Goal: Task Accomplishment & Management: Manage account settings

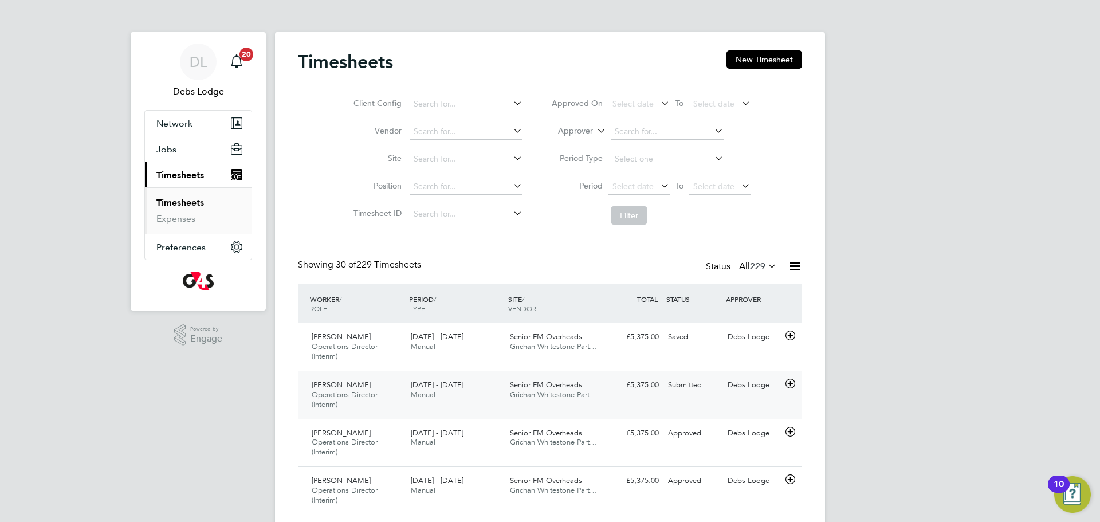
click at [790, 382] on icon at bounding box center [790, 383] width 14 height 9
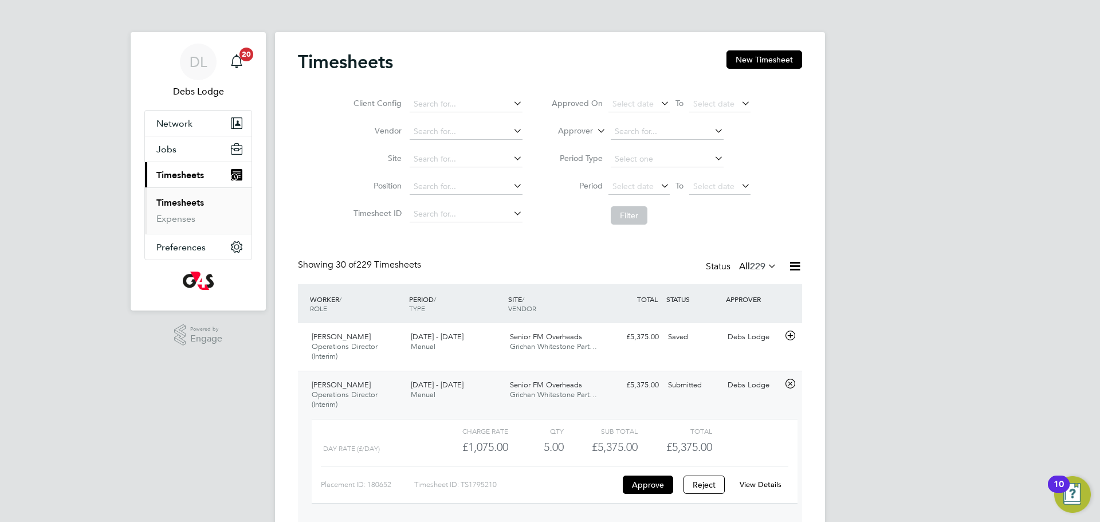
click at [761, 485] on link "View Details" at bounding box center [761, 485] width 42 height 10
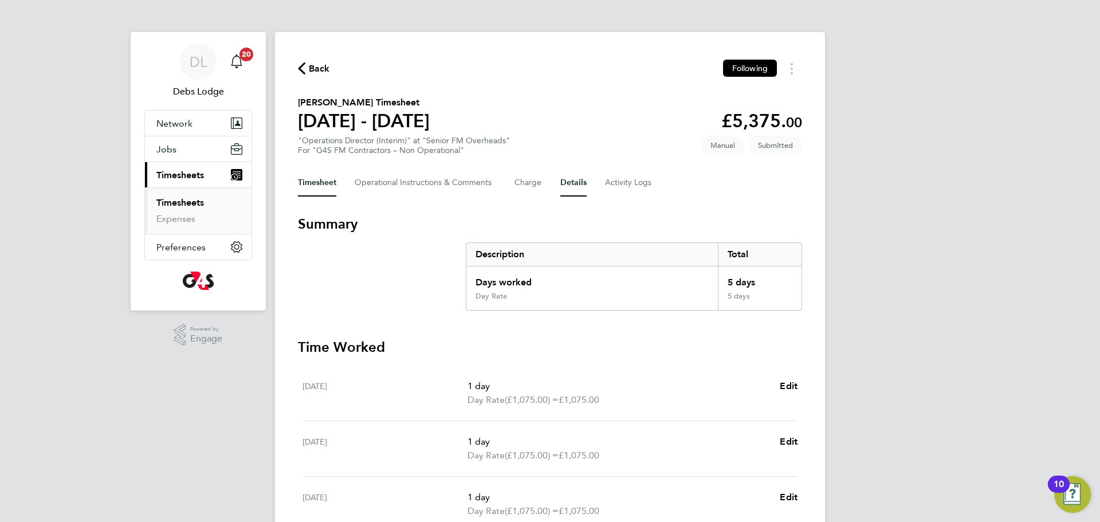
click at [581, 184] on button "Details" at bounding box center [574, 183] width 26 height 28
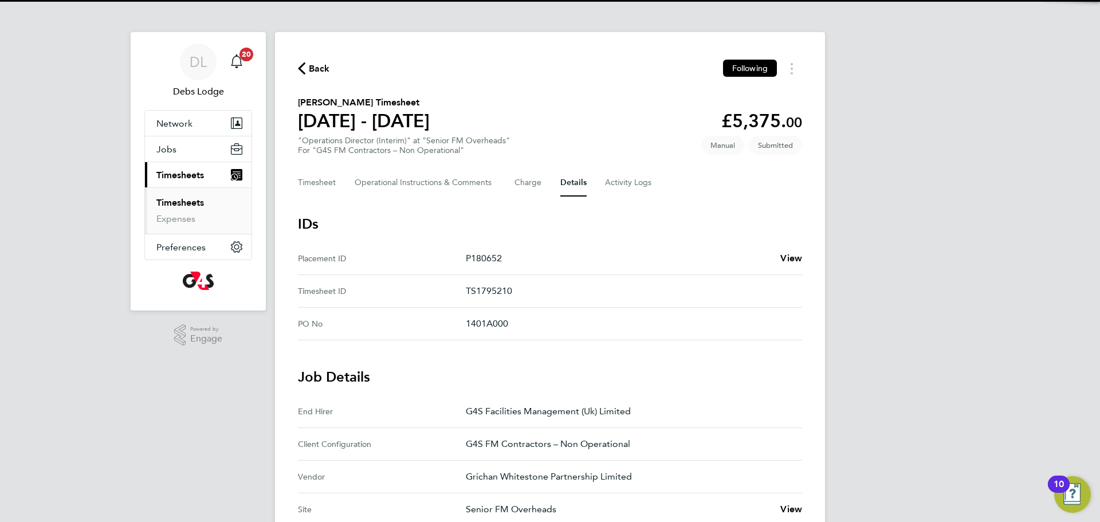
click at [484, 293] on p "TS1795210" at bounding box center [629, 291] width 327 height 14
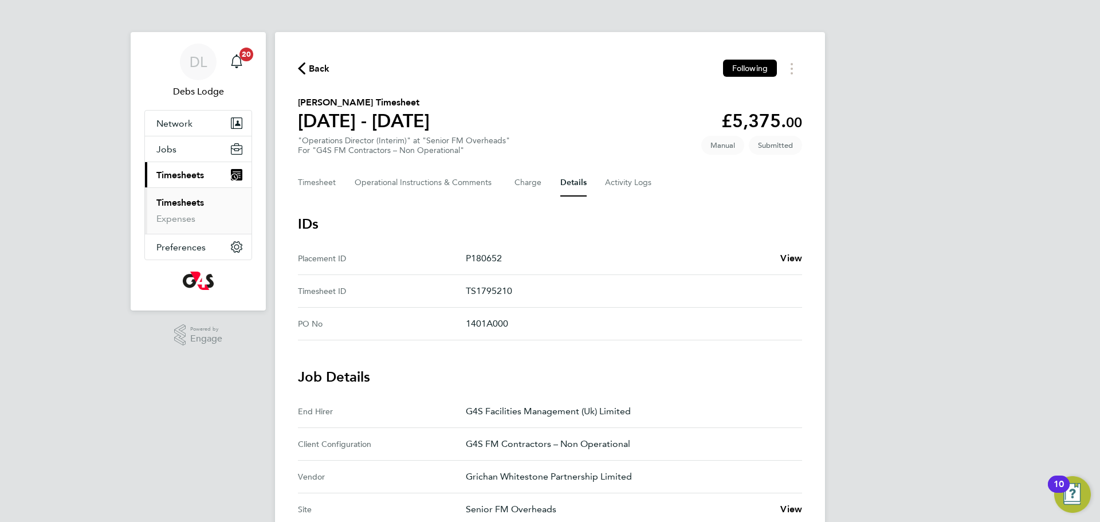
click at [484, 293] on p "TS1795210" at bounding box center [629, 291] width 327 height 14
copy p "TS1795210"
click at [322, 183] on button "Timesheet" at bounding box center [317, 183] width 38 height 28
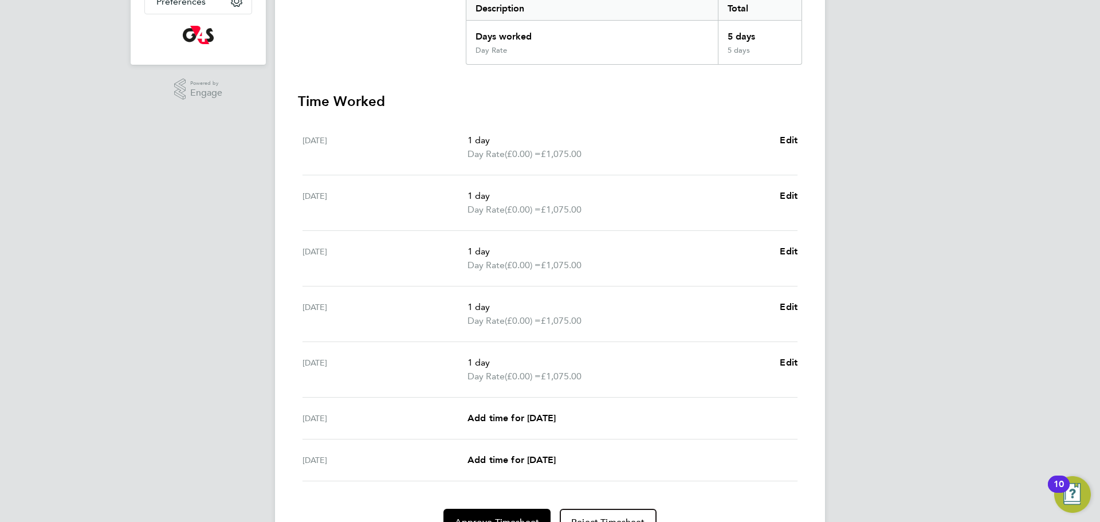
scroll to position [306, 0]
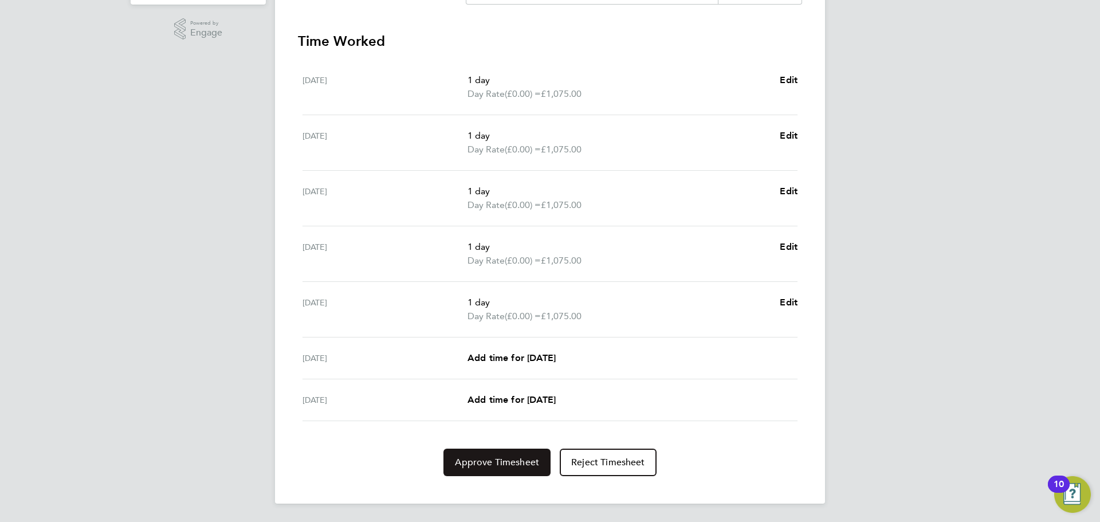
click at [497, 461] on span "Approve Timesheet" at bounding box center [497, 462] width 84 height 11
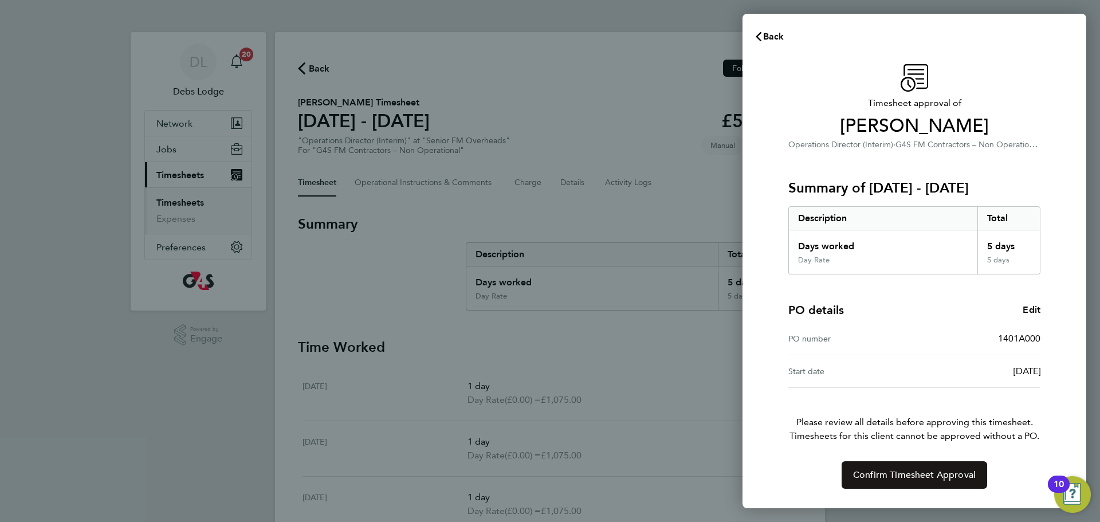
click at [904, 480] on span "Confirm Timesheet Approval" at bounding box center [914, 474] width 123 height 11
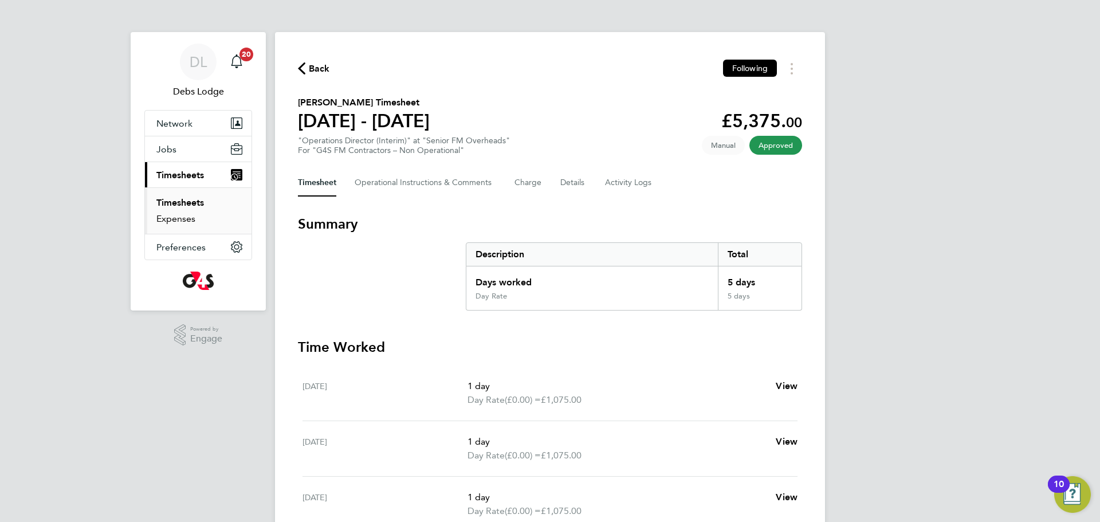
click at [176, 217] on link "Expenses" at bounding box center [175, 218] width 39 height 11
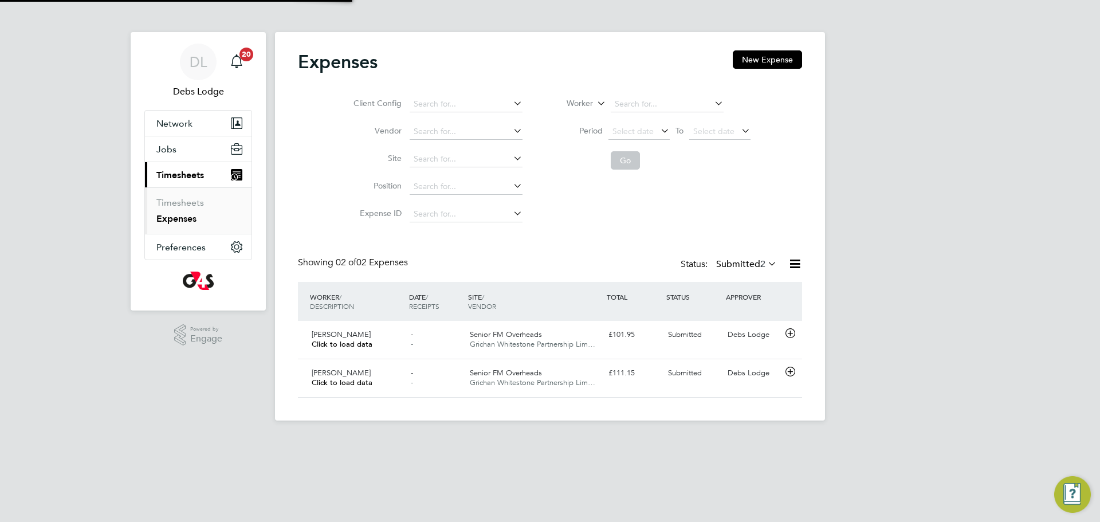
scroll to position [29, 139]
click at [793, 332] on icon at bounding box center [790, 333] width 14 height 9
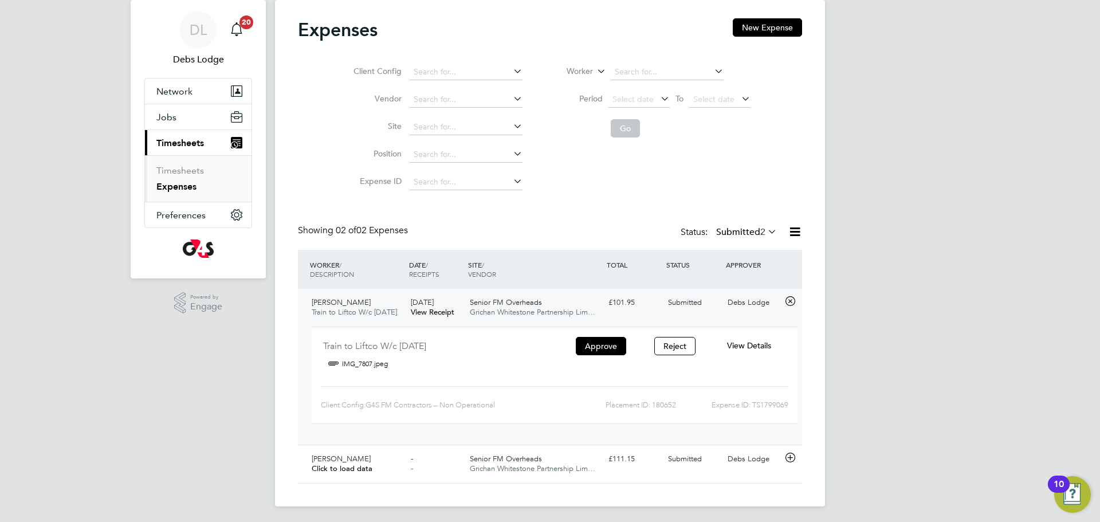
scroll to position [35, 0]
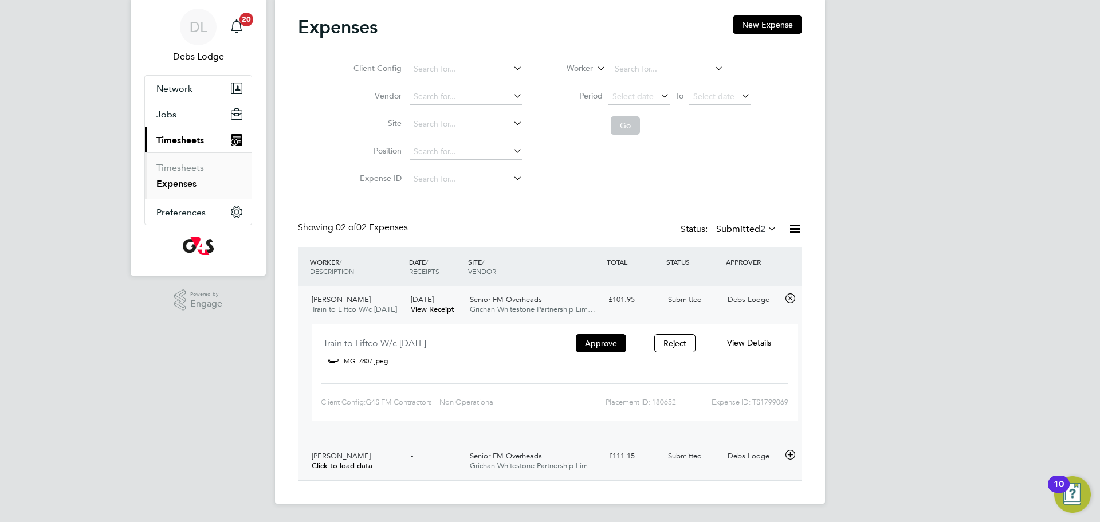
click at [797, 455] on icon at bounding box center [790, 454] width 14 height 9
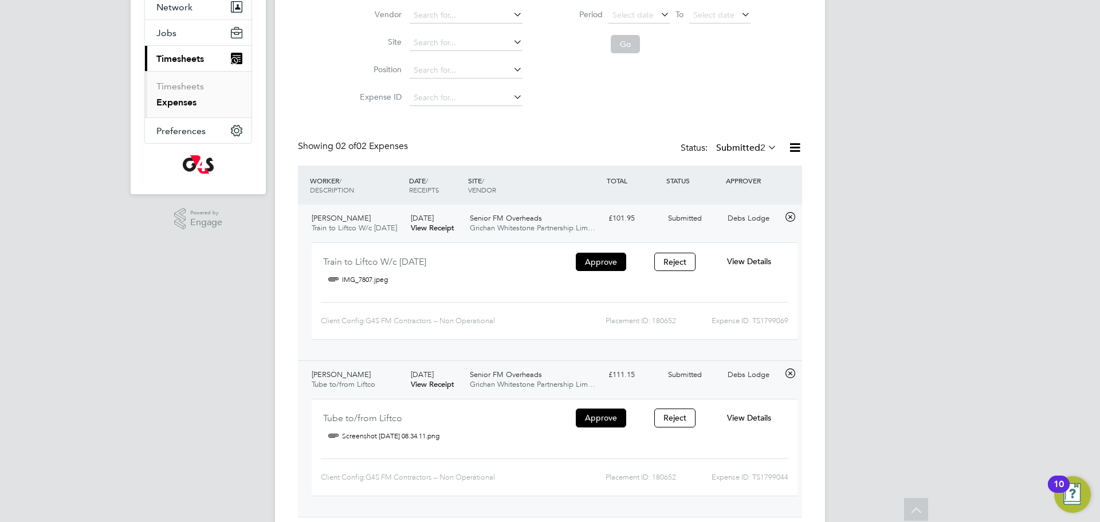
scroll to position [117, 0]
click at [749, 414] on span "View Details" at bounding box center [749, 417] width 44 height 10
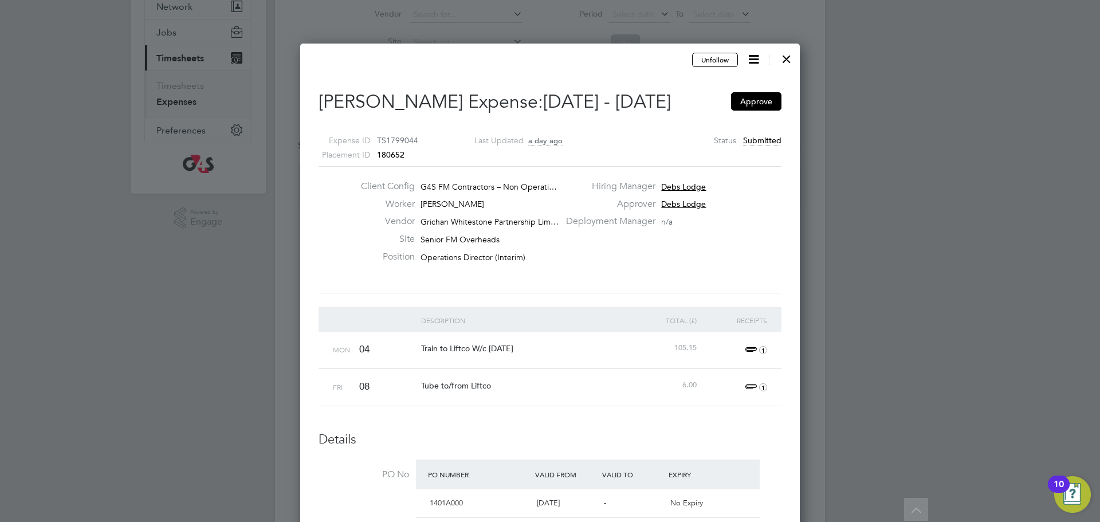
click at [748, 349] on span "1" at bounding box center [754, 350] width 25 height 14
click at [597, 403] on link "IMG_7747.jpeg" at bounding box center [595, 404] width 57 height 17
click at [450, 98] on h2 "[PERSON_NAME] Expense: [DATE] - [DATE] Approve" at bounding box center [550, 102] width 463 height 24
click at [450, 99] on h2 "[PERSON_NAME] Expense: [DATE] - [DATE] Approve" at bounding box center [550, 102] width 463 height 24
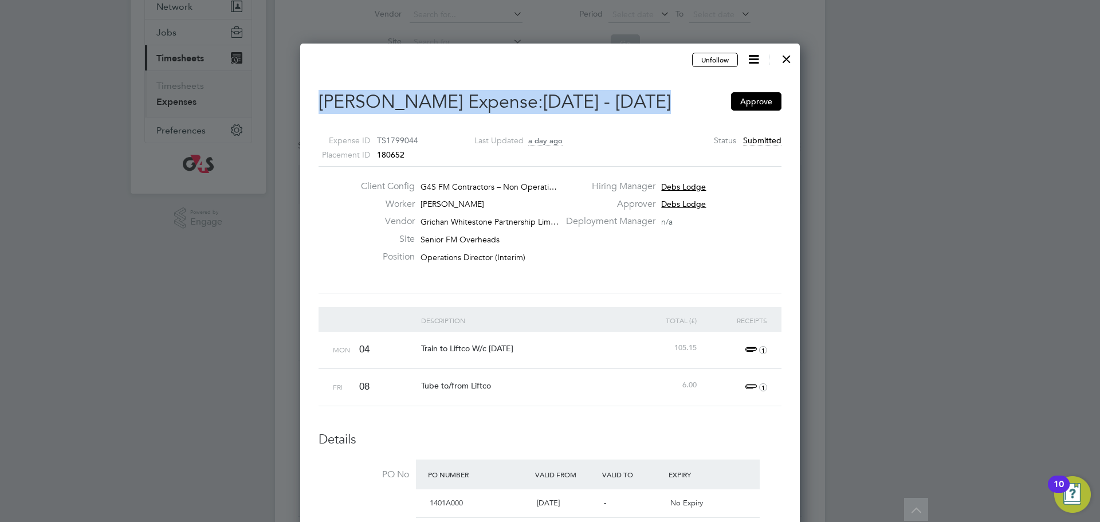
click at [450, 99] on h2 "[PERSON_NAME] Expense: [DATE] - [DATE] Approve" at bounding box center [550, 102] width 463 height 24
copy h2 "[PERSON_NAME] Expense: [DATE] - [DATE]"
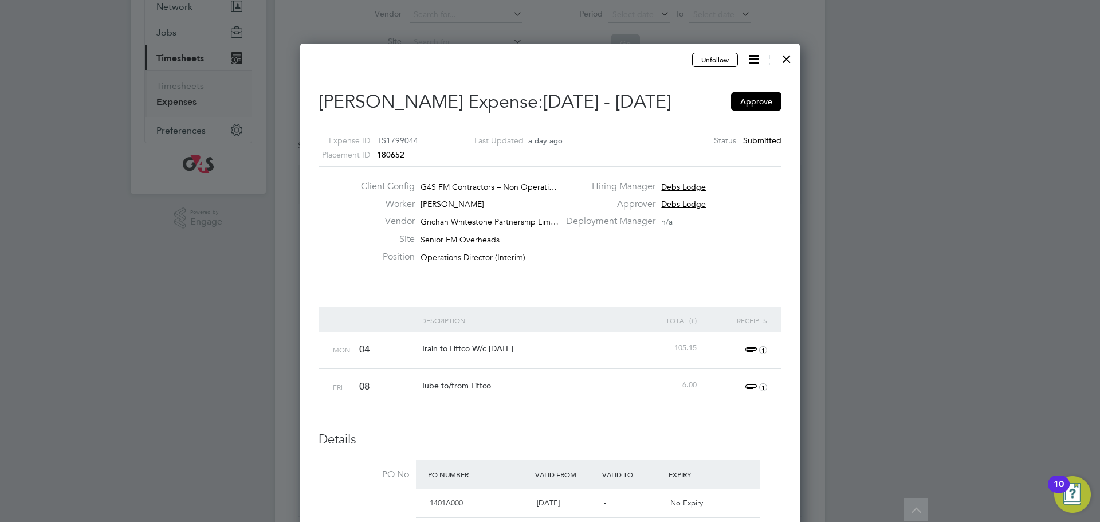
click at [409, 139] on span "TS1799044" at bounding box center [397, 140] width 41 height 10
click at [402, 140] on span "TS1799044" at bounding box center [397, 140] width 41 height 10
copy span "TS1799044"
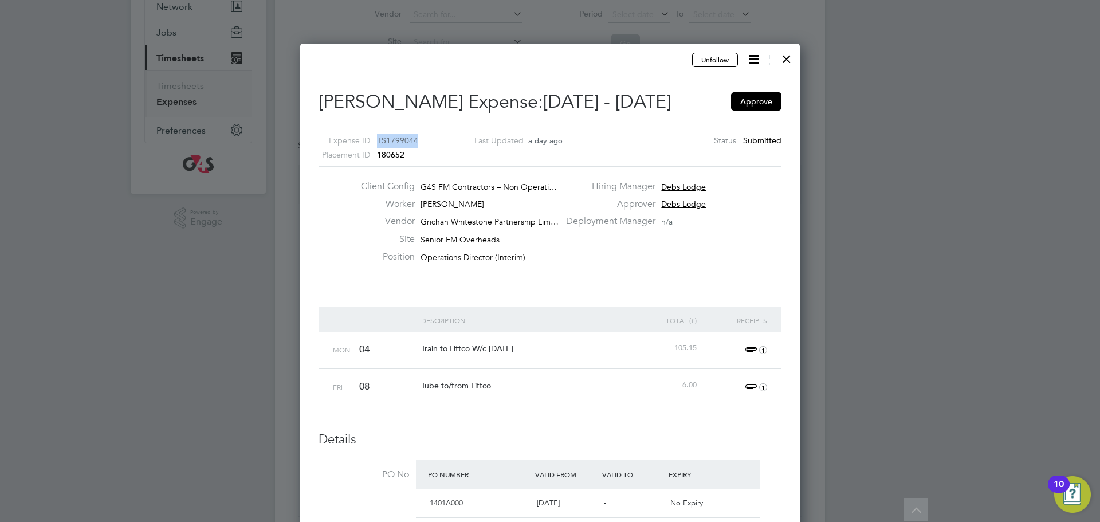
click at [748, 387] on span "1" at bounding box center [754, 388] width 25 height 14
click at [624, 443] on link "Screenshot [DATE] 08.34.11.png" at bounding box center [627, 441] width 120 height 17
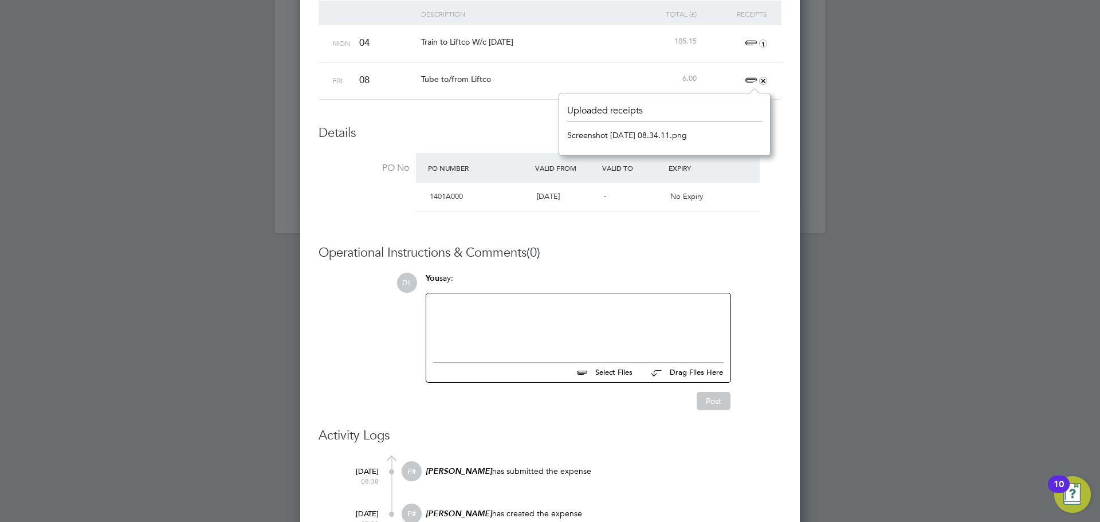
scroll to position [414, 0]
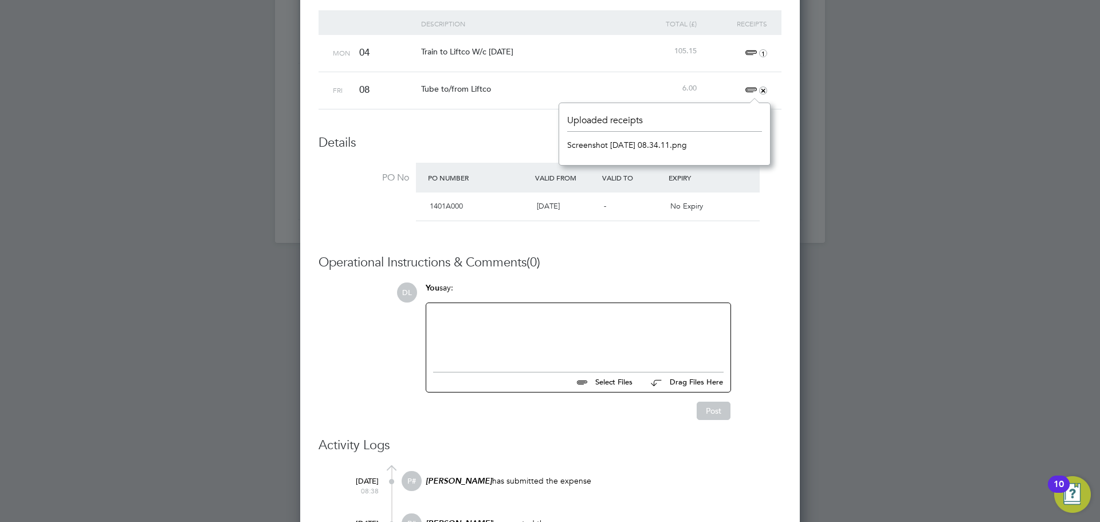
click at [774, 244] on div "Unfollow [PERSON_NAME] Expense: [DATE] - [DATE] Approve Expense ID TS1799044 Pl…" at bounding box center [550, 150] width 463 height 790
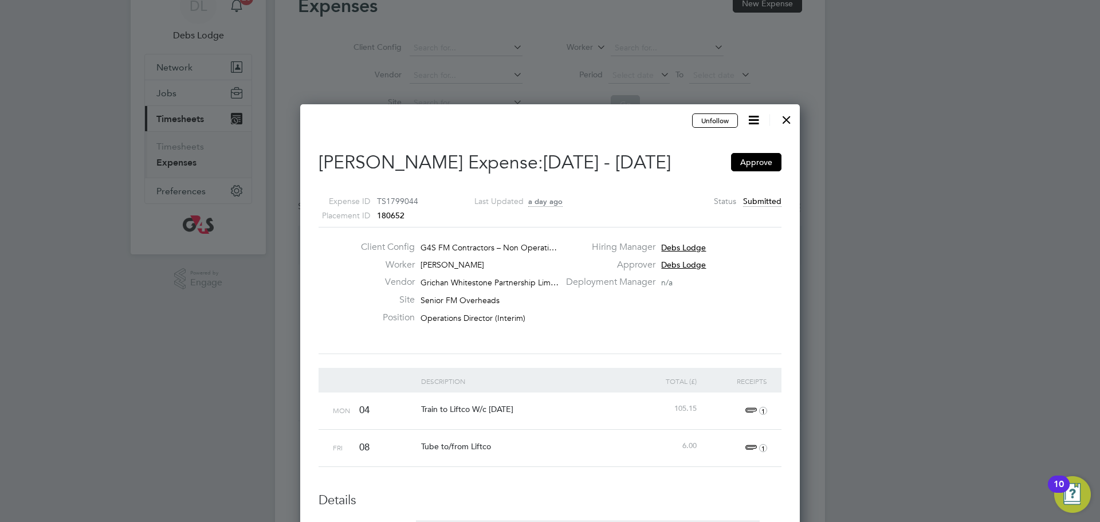
scroll to position [45, 0]
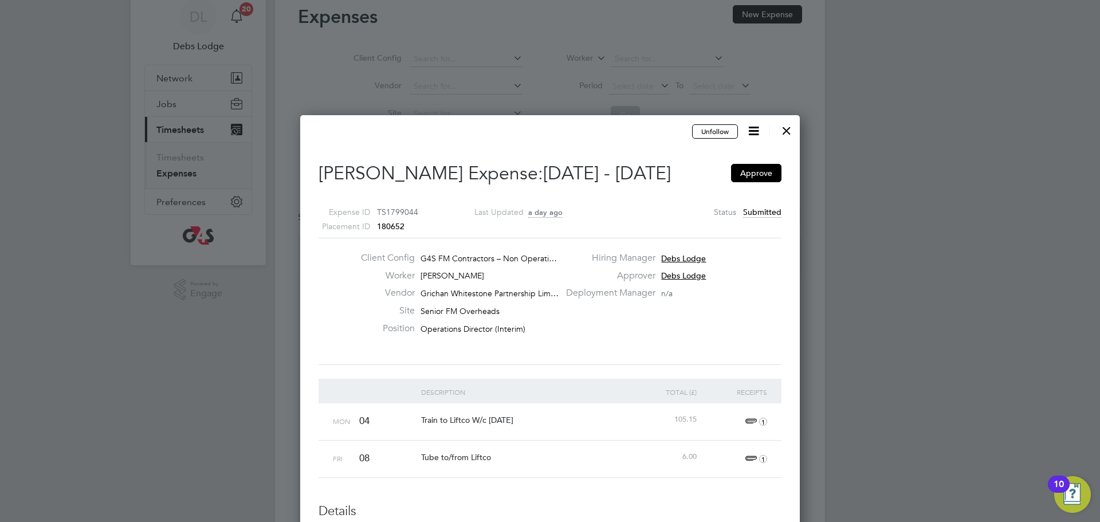
click at [785, 128] on div at bounding box center [787, 127] width 21 height 21
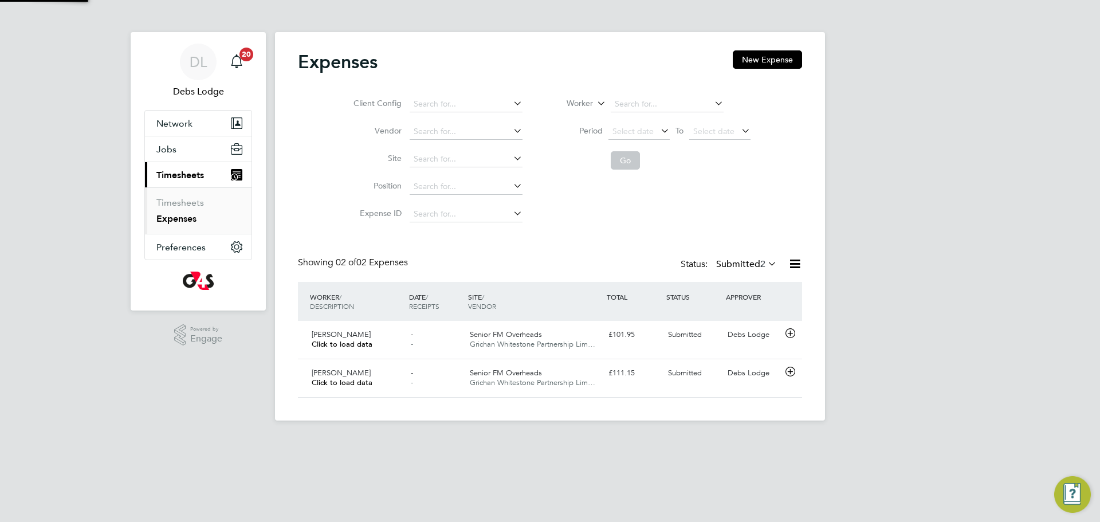
scroll to position [6, 6]
click at [792, 374] on icon at bounding box center [790, 371] width 14 height 9
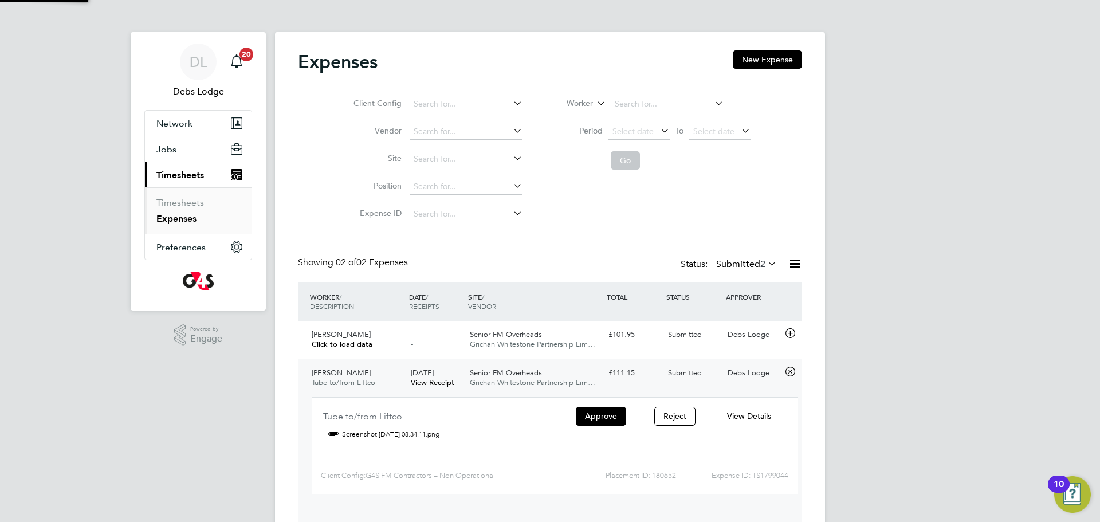
scroll to position [19, 206]
click at [743, 416] on span "View Details" at bounding box center [749, 416] width 44 height 10
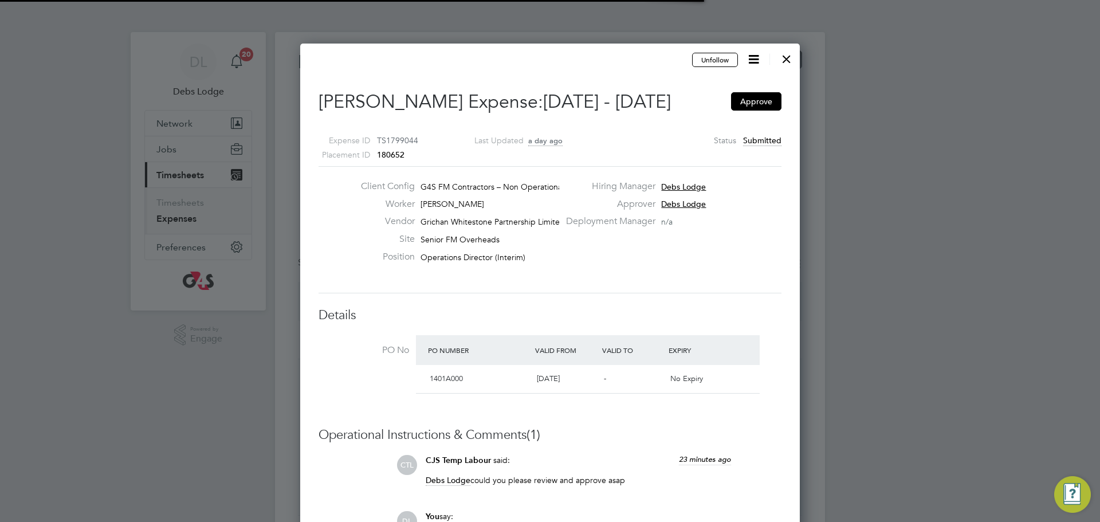
scroll to position [18, 208]
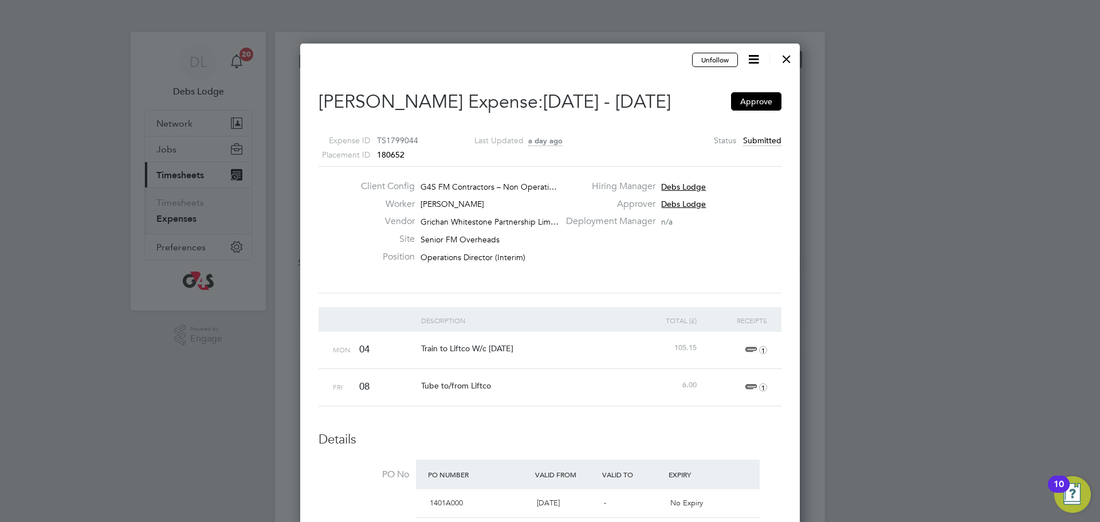
click at [786, 56] on div at bounding box center [787, 56] width 21 height 21
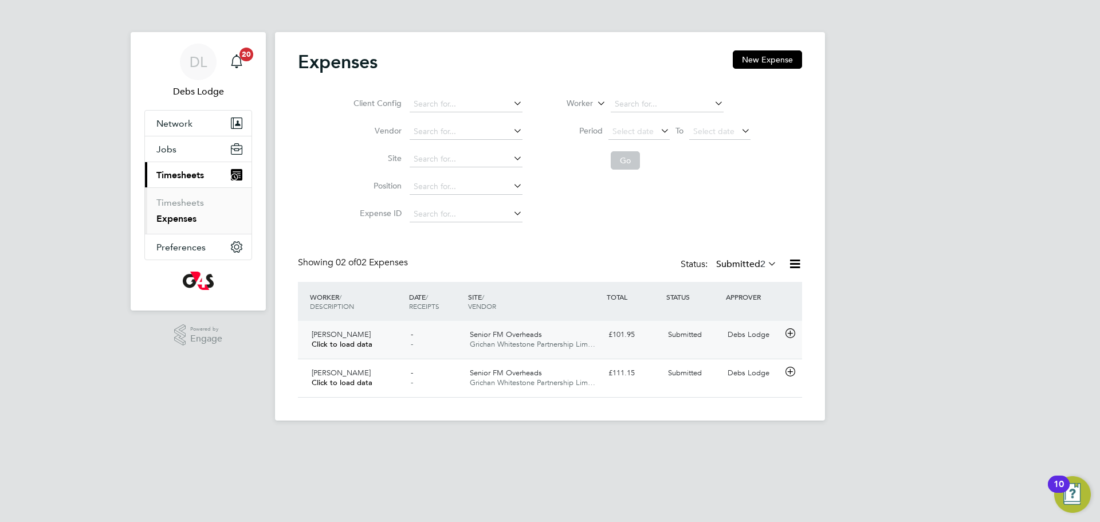
click at [792, 334] on icon at bounding box center [790, 333] width 14 height 9
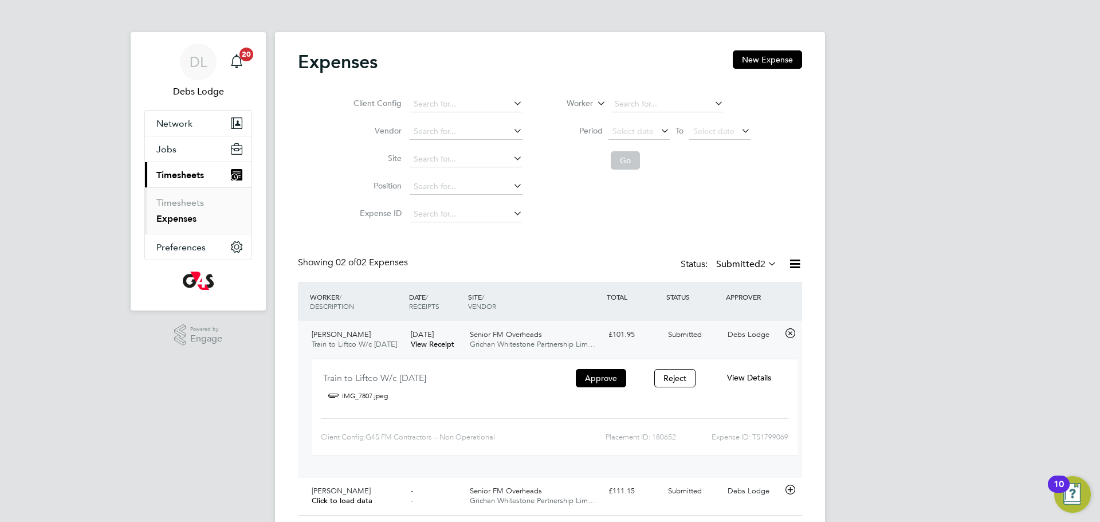
click at [743, 377] on span "View Details" at bounding box center [749, 378] width 44 height 10
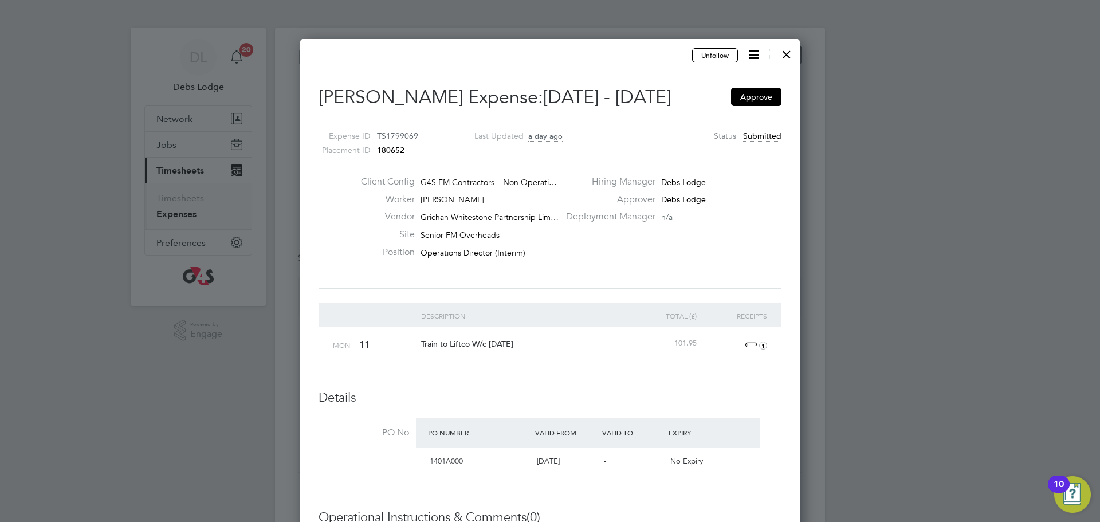
click at [521, 99] on h2 "[PERSON_NAME] Expense: [DATE] - [DATE] Approve" at bounding box center [550, 97] width 463 height 24
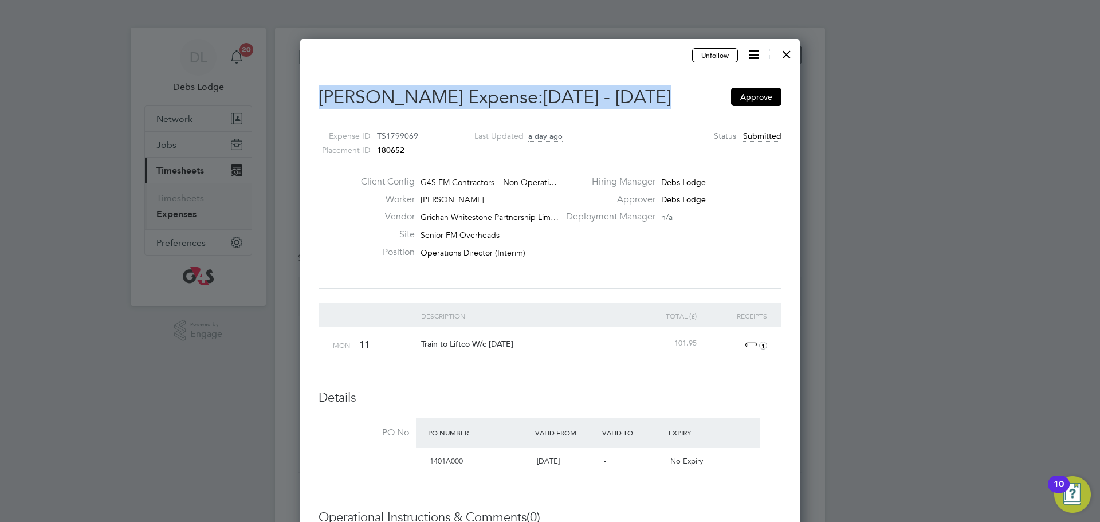
click at [521, 99] on h2 "[PERSON_NAME] Expense: [DATE] - [DATE] Approve" at bounding box center [550, 97] width 463 height 24
copy h2 "[PERSON_NAME] Expense: [DATE] - [DATE]"
click at [750, 340] on span "1" at bounding box center [754, 346] width 25 height 14
click at [598, 399] on link "IMG_7807.jpeg" at bounding box center [595, 399] width 57 height 17
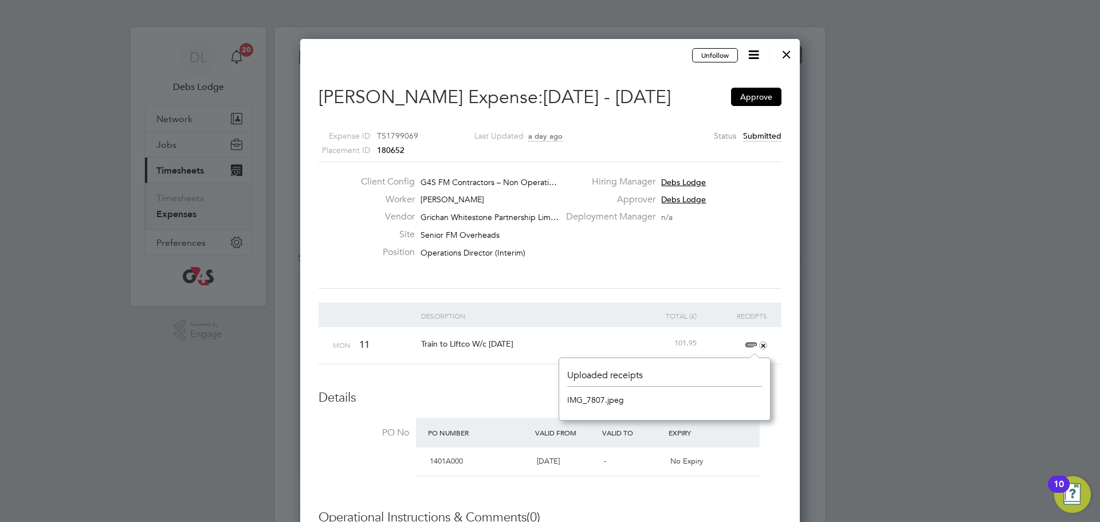
click at [397, 133] on span "TS1799069" at bounding box center [397, 136] width 41 height 10
copy span "TS1799069"
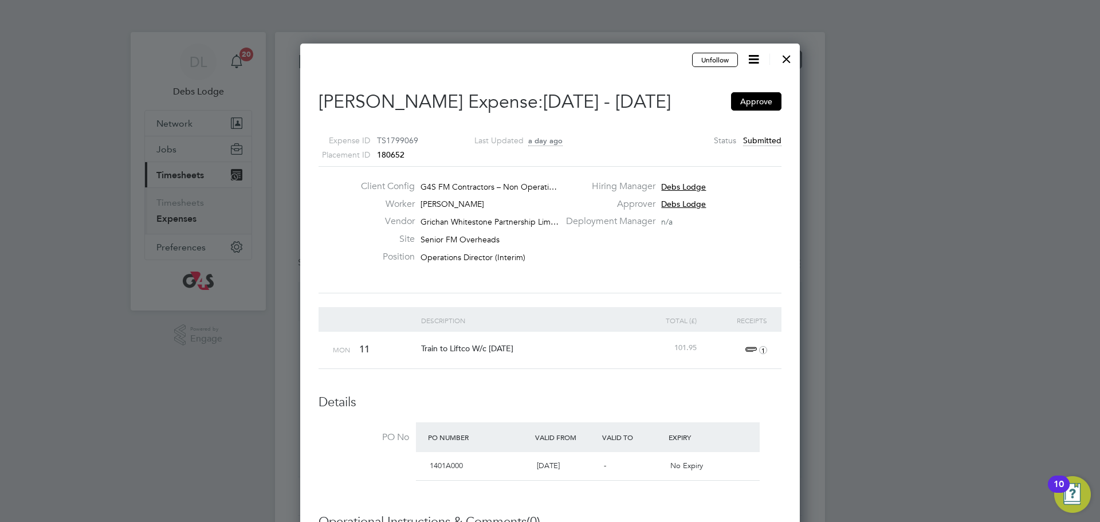
click at [383, 60] on div "Unfollow" at bounding box center [547, 59] width 457 height 15
click at [788, 56] on div at bounding box center [787, 56] width 21 height 21
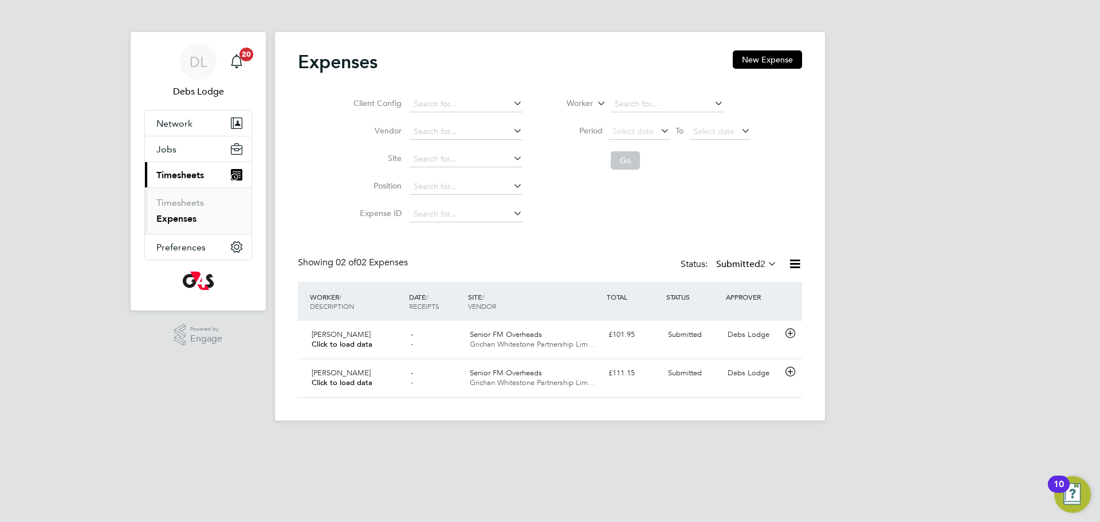
scroll to position [29, 139]
click at [792, 373] on icon at bounding box center [790, 371] width 14 height 9
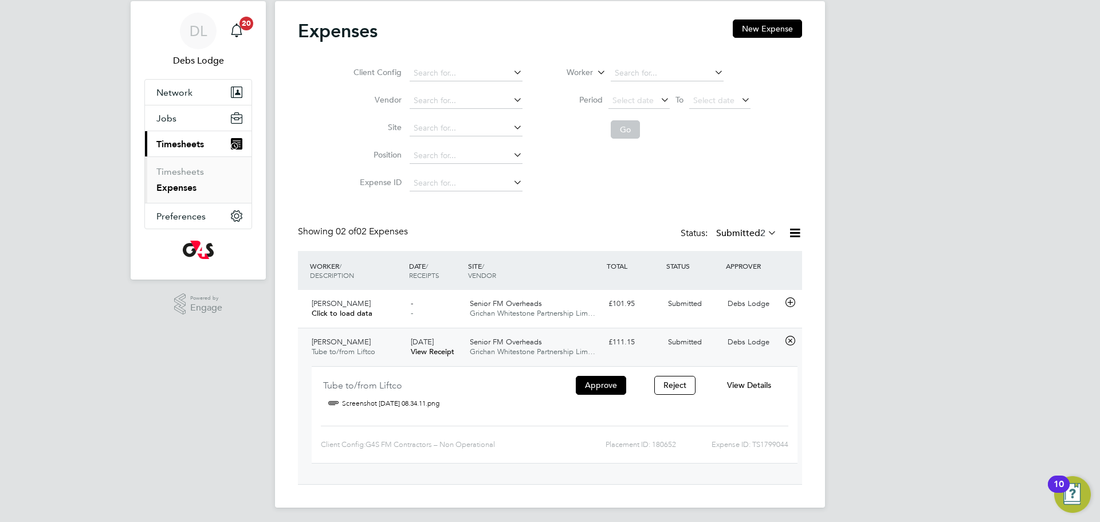
scroll to position [35, 0]
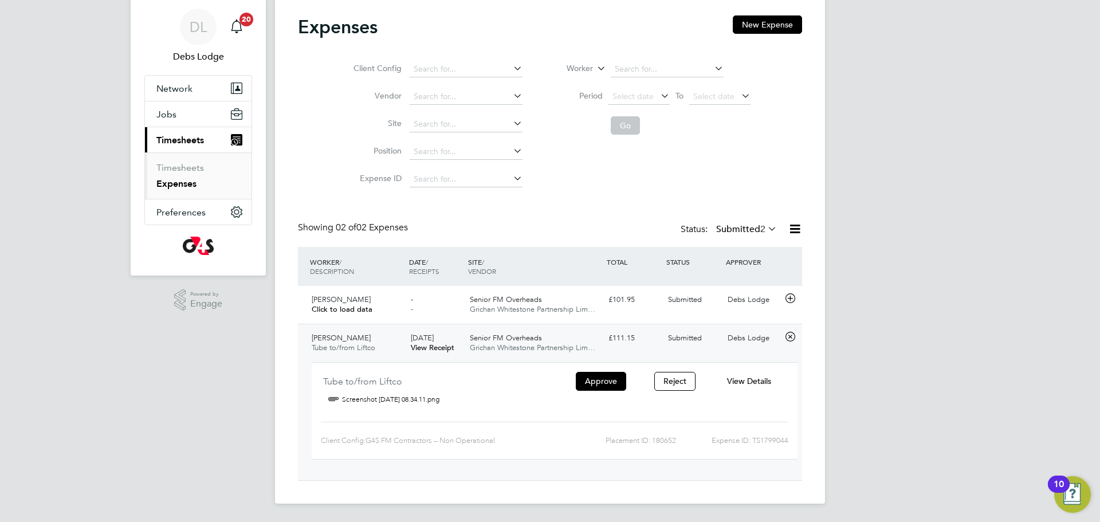
click at [769, 441] on div "Expense ID: TS1799044" at bounding box center [732, 441] width 112 height 18
copy div "TS1799044"
click at [746, 383] on span "View Details" at bounding box center [749, 381] width 44 height 10
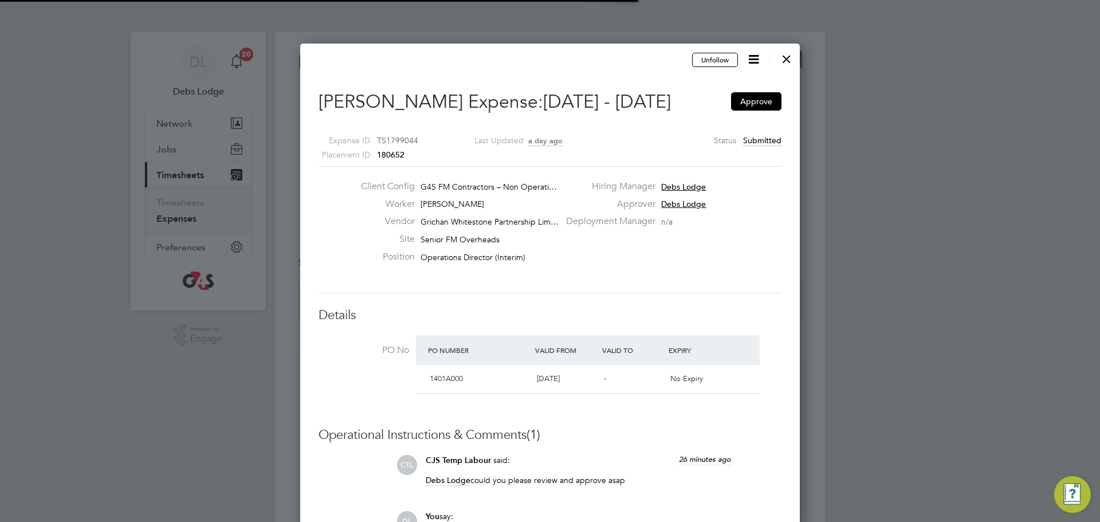
scroll to position [6, 6]
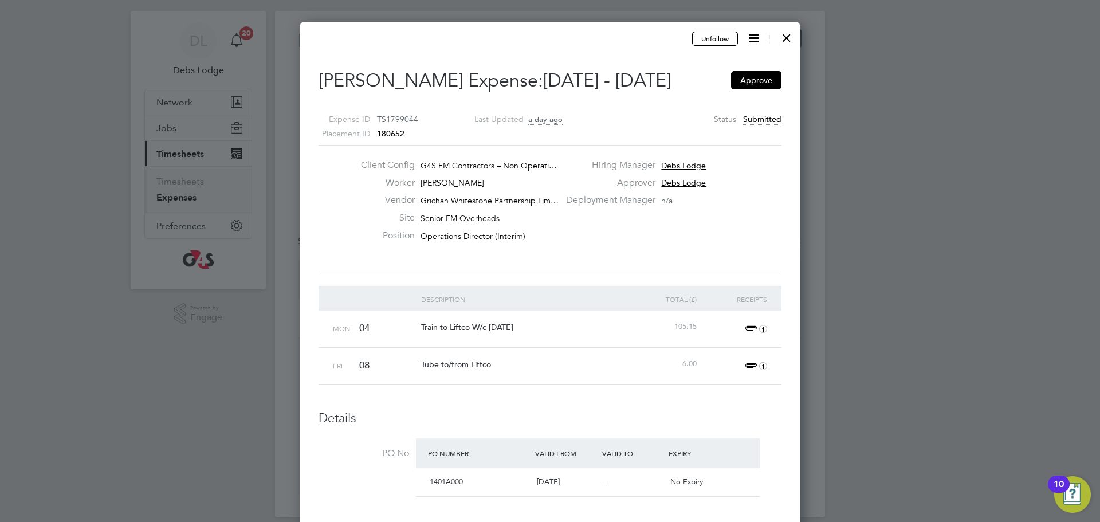
click at [788, 45] on div at bounding box center [787, 35] width 21 height 21
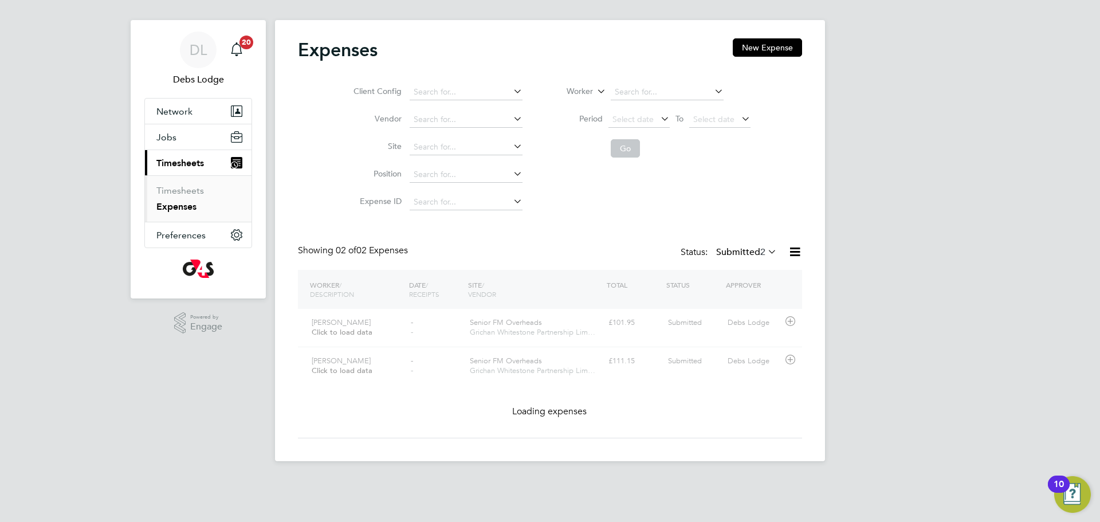
scroll to position [6, 6]
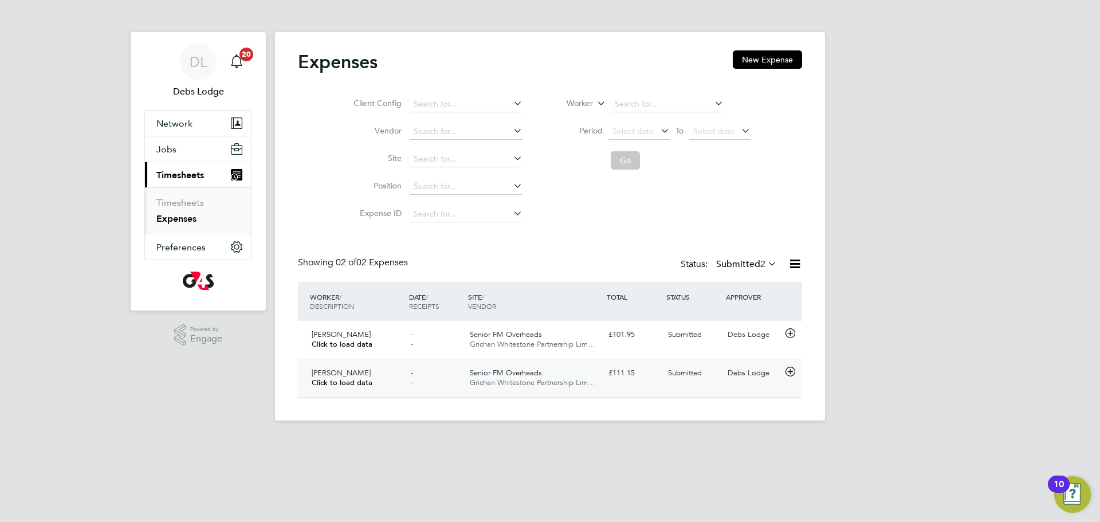
click at [789, 372] on icon at bounding box center [790, 371] width 14 height 9
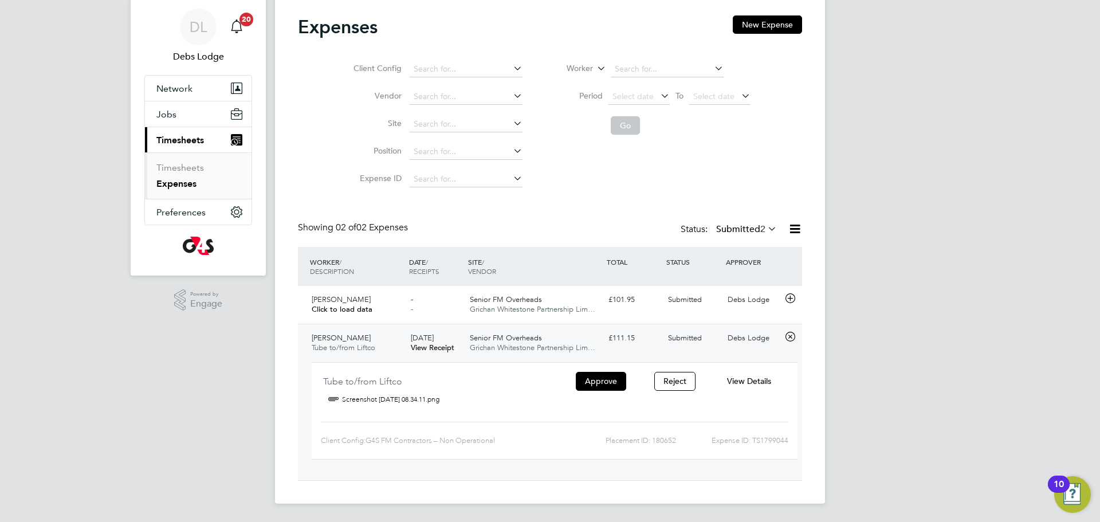
click at [765, 379] on span "View Details" at bounding box center [749, 381] width 44 height 10
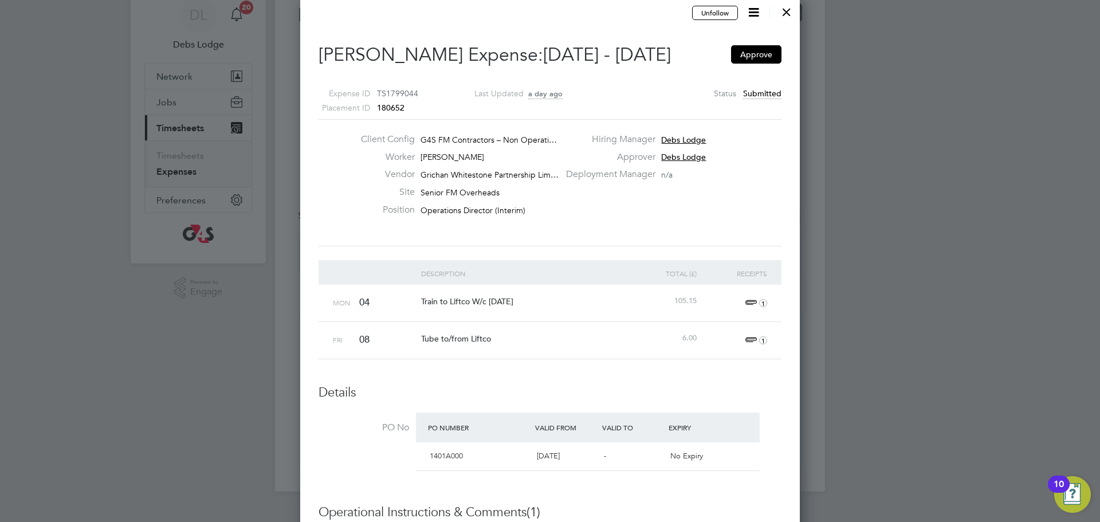
click at [749, 342] on span "1" at bounding box center [754, 341] width 25 height 14
click at [655, 394] on link "Screenshot [DATE] 08.34.11.png" at bounding box center [627, 394] width 120 height 17
click at [755, 234] on div "Client Config G4S FM Contractors – Non Operati… Worker [PERSON_NAME] Vendor Gri…" at bounding box center [550, 182] width 463 height 127
click at [787, 12] on div at bounding box center [787, 9] width 21 height 21
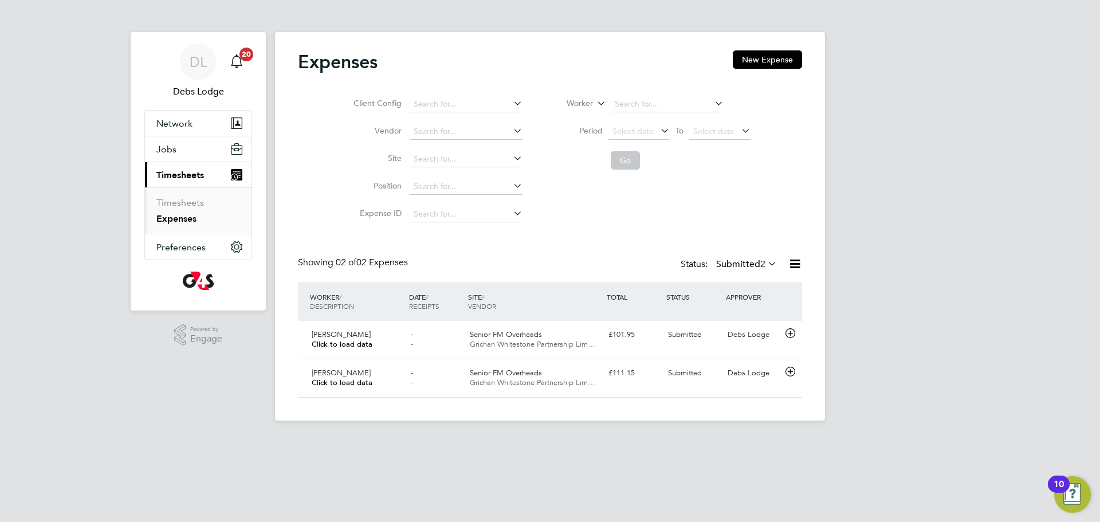
scroll to position [29, 139]
click at [791, 372] on icon at bounding box center [790, 371] width 14 height 9
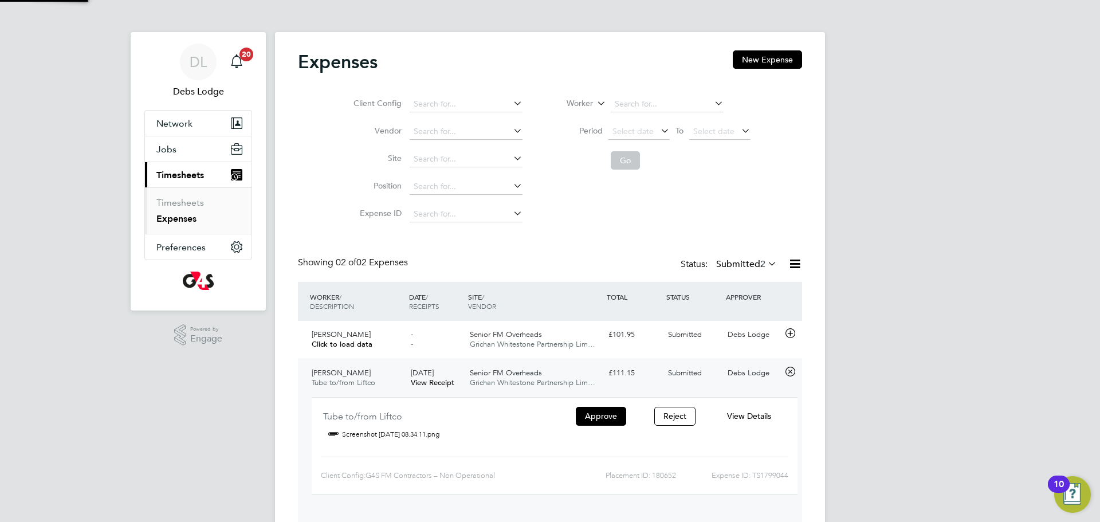
scroll to position [19, 206]
click at [788, 330] on icon at bounding box center [790, 333] width 14 height 9
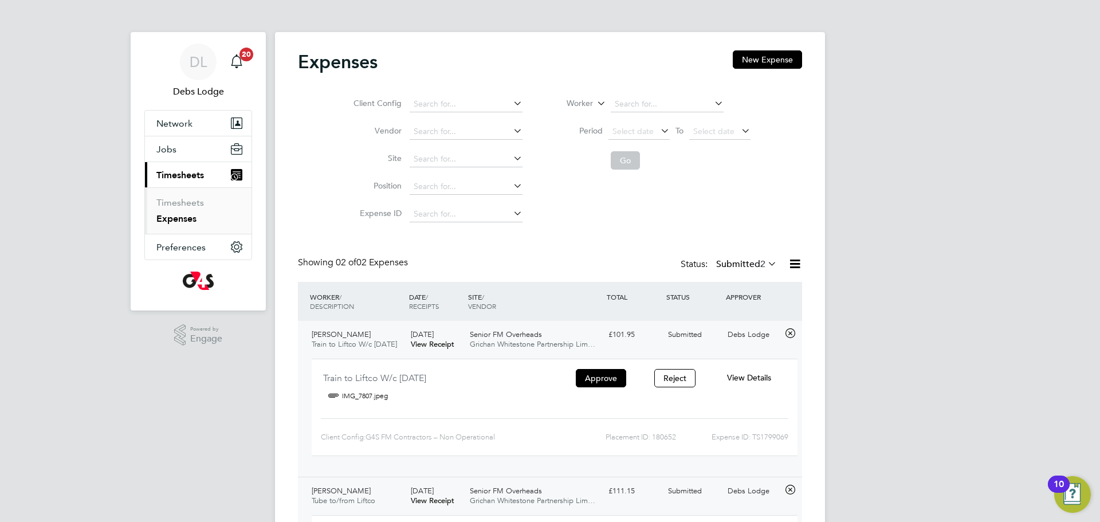
click at [769, 438] on div "Expense ID: TS1799069" at bounding box center [732, 437] width 112 height 18
copy div "TS1799069"
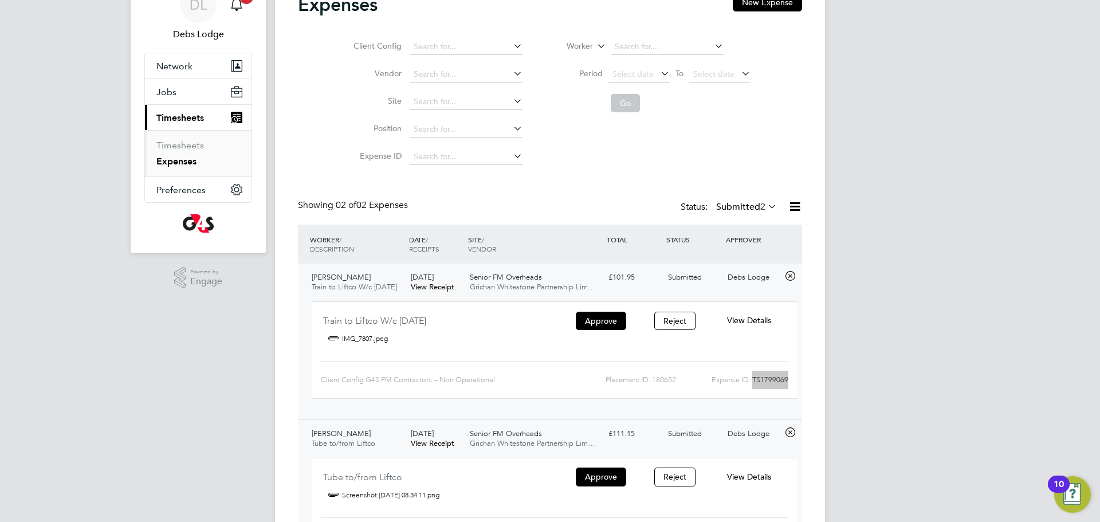
scroll to position [153, 0]
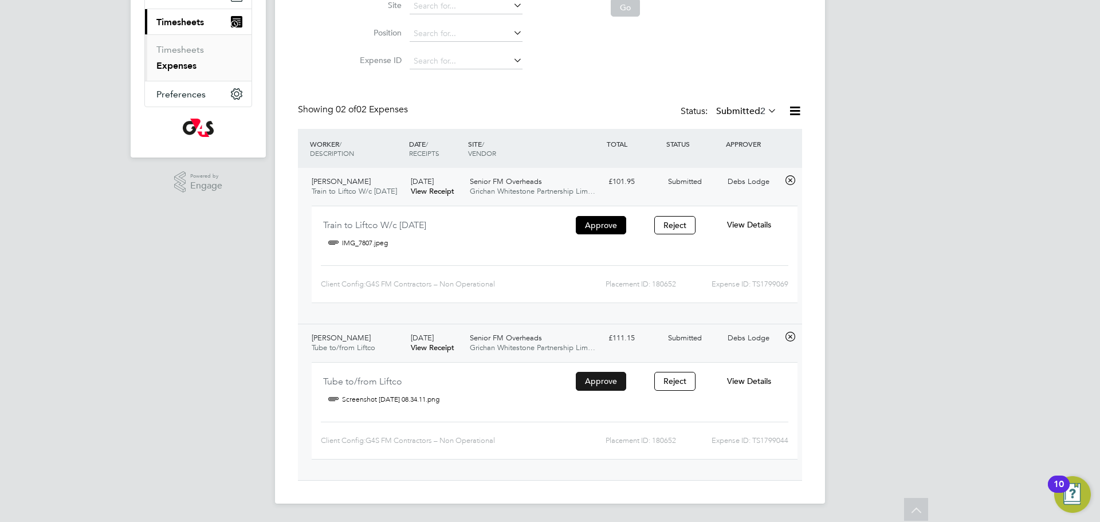
click at [591, 383] on button "Approve" at bounding box center [601, 381] width 50 height 18
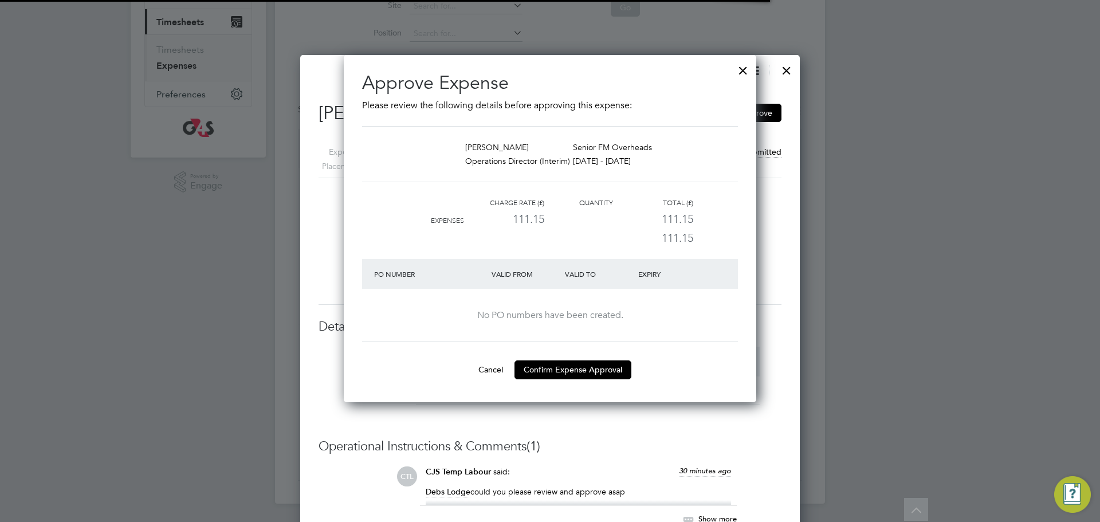
scroll to position [18, 208]
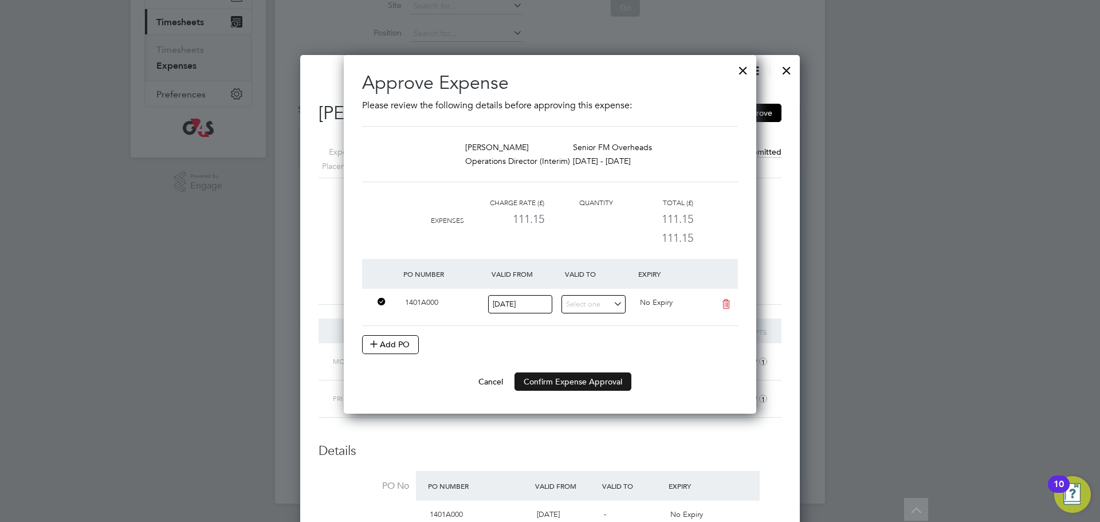
click at [585, 382] on button "Confirm Expense Approval" at bounding box center [573, 382] width 117 height 18
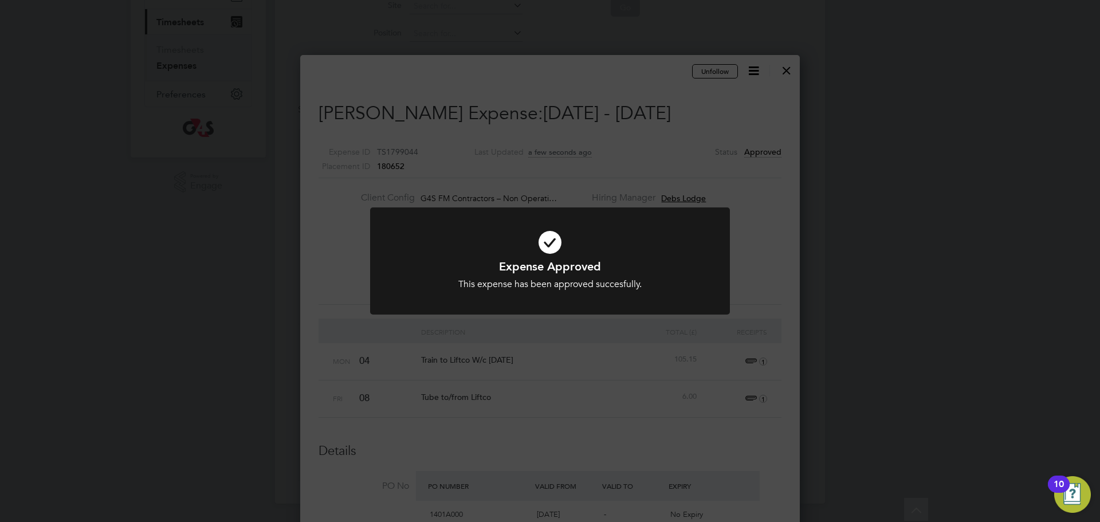
click at [902, 214] on div "Expense Approved This expense has been approved succesfully. Cancel Okay" at bounding box center [550, 261] width 1100 height 522
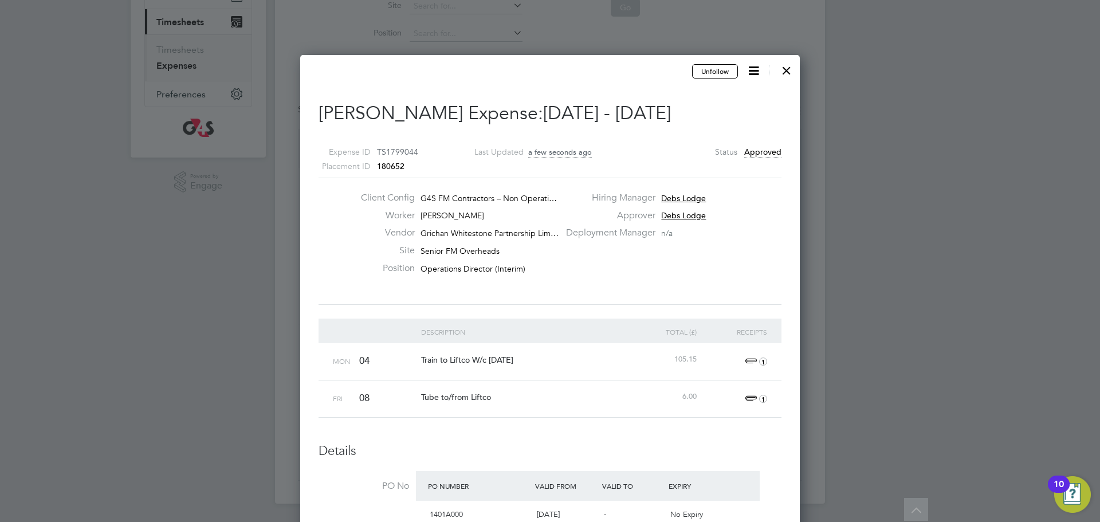
click at [787, 65] on div at bounding box center [787, 67] width 21 height 21
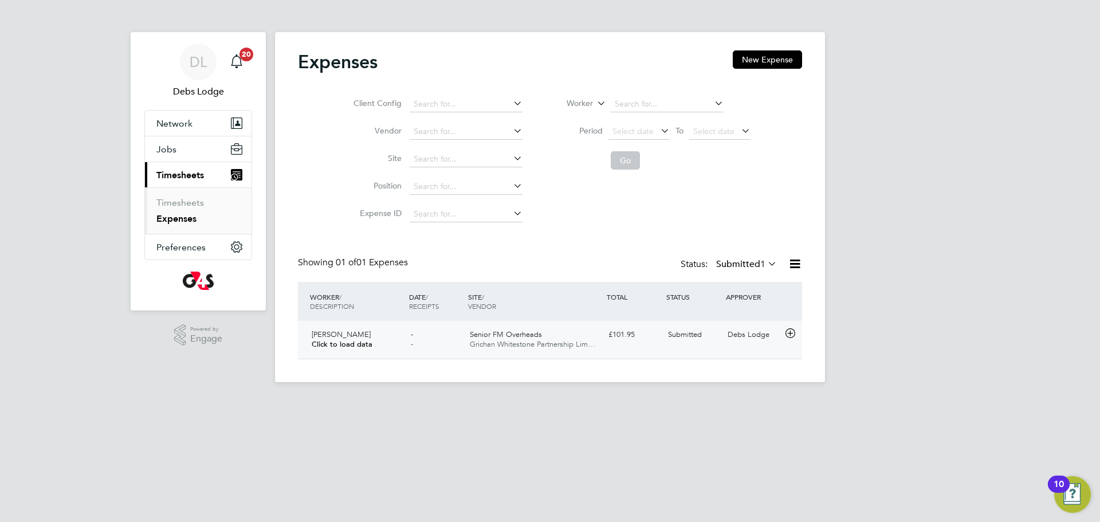
click at [787, 335] on icon at bounding box center [790, 333] width 14 height 9
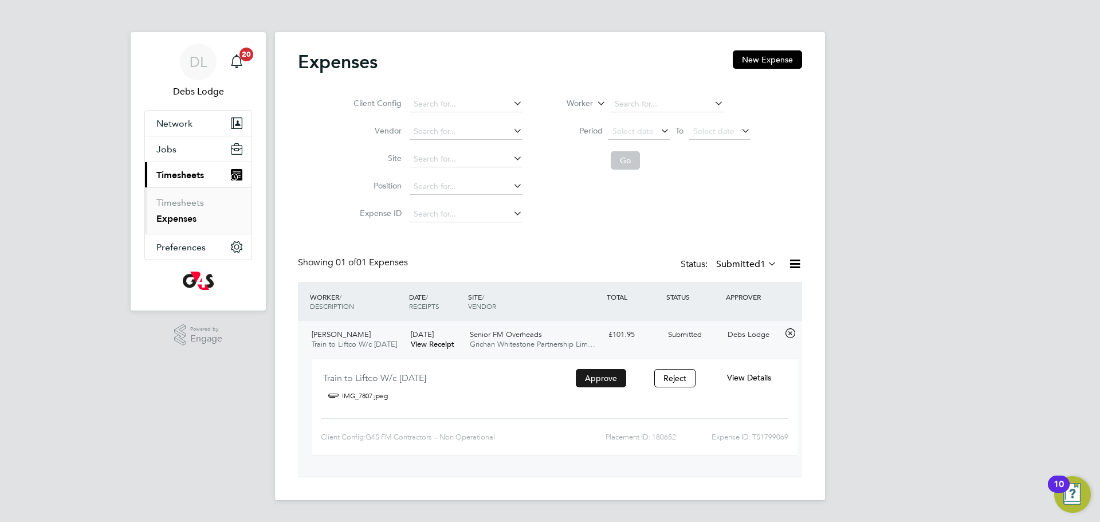
click at [591, 382] on button "Approve" at bounding box center [601, 378] width 50 height 18
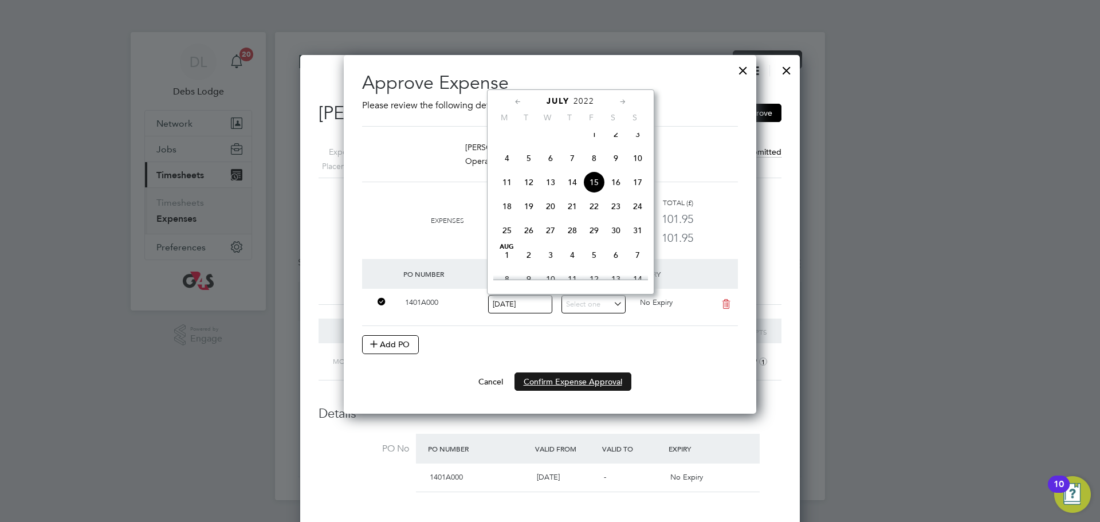
click at [559, 380] on button "Confirm Expense Approval" at bounding box center [573, 382] width 117 height 18
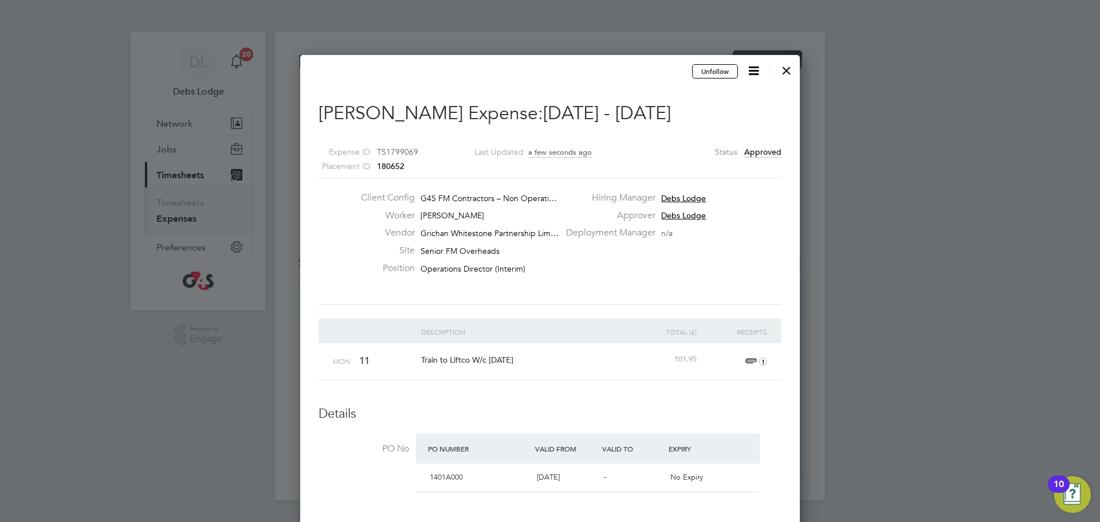
click at [782, 67] on div at bounding box center [787, 67] width 21 height 21
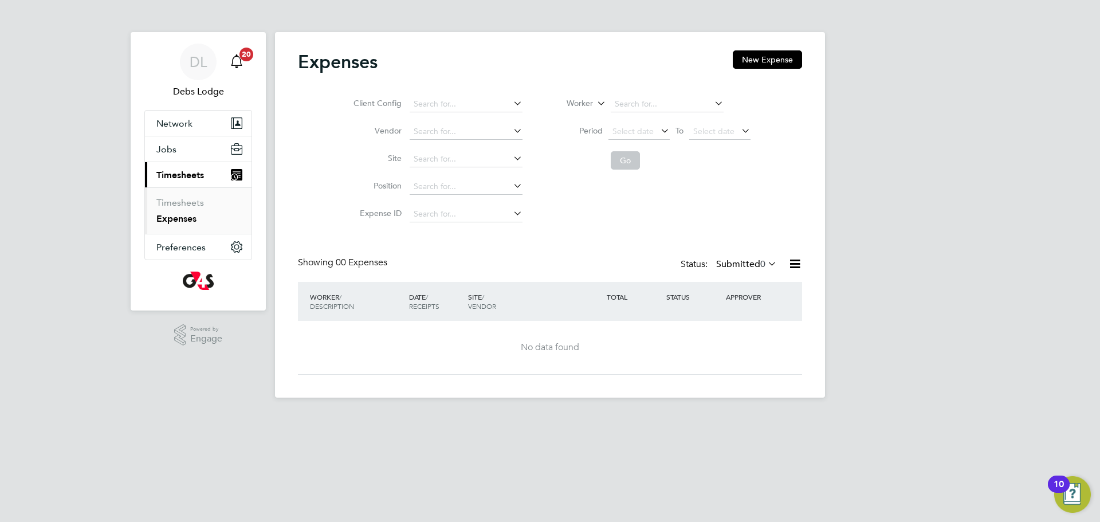
click at [238, 59] on icon "Main navigation" at bounding box center [237, 61] width 14 height 14
